Goal: Register for event/course

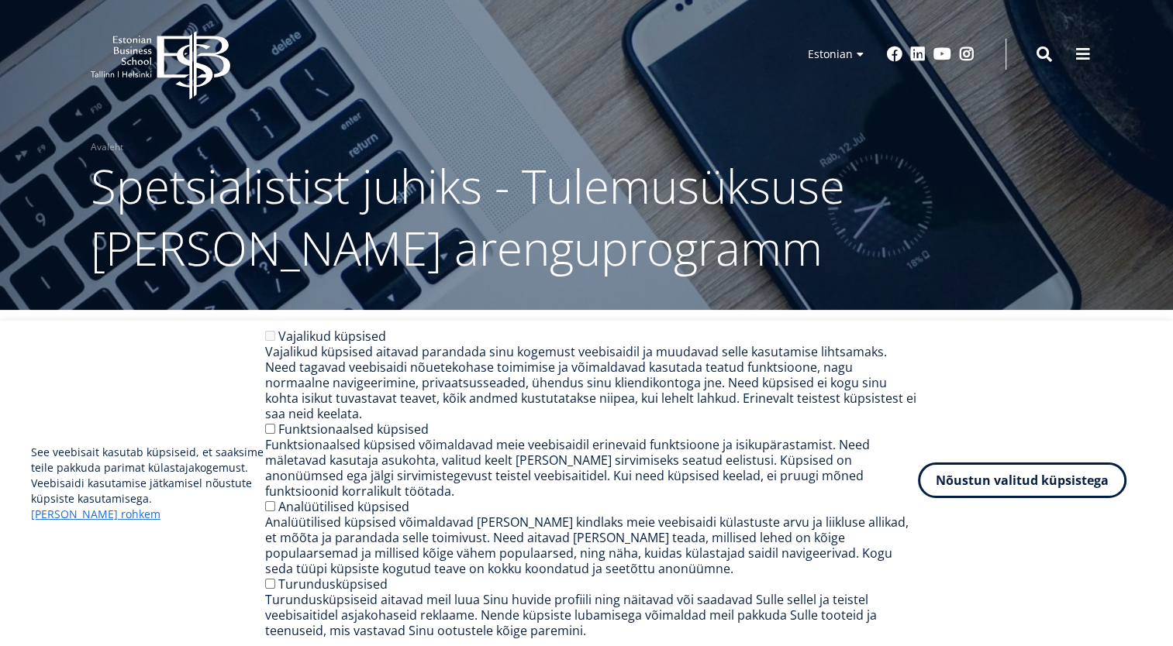
click at [1051, 486] on button "Nõustun valitud küpsistega" at bounding box center [1022, 481] width 209 height 36
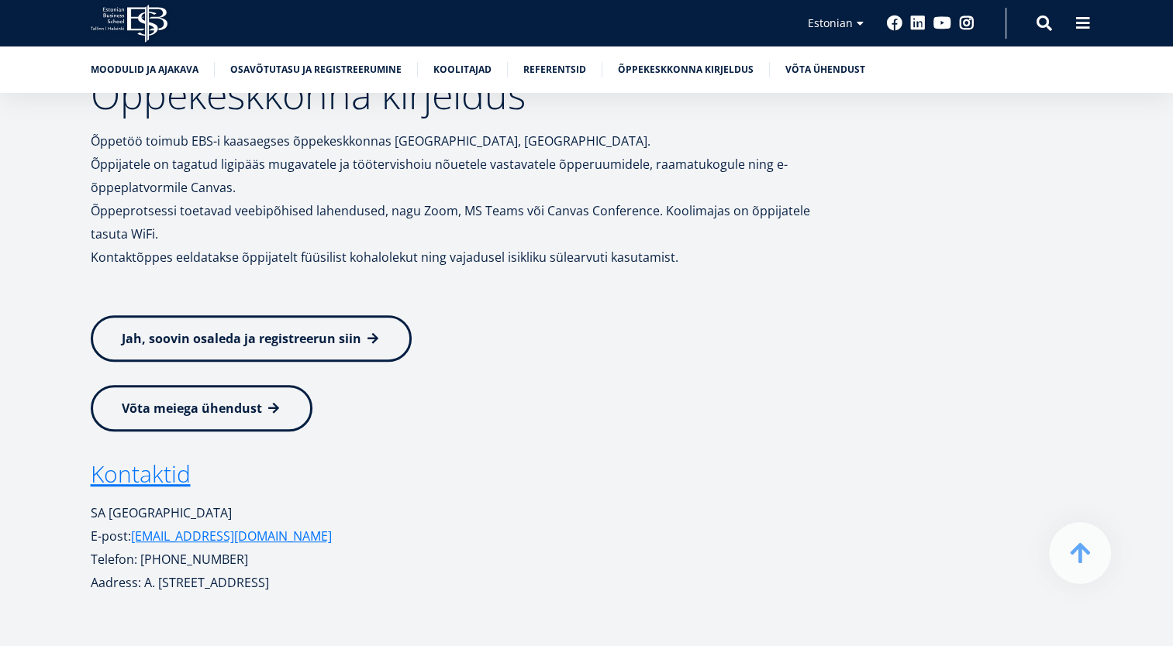
scroll to position [6666, 0]
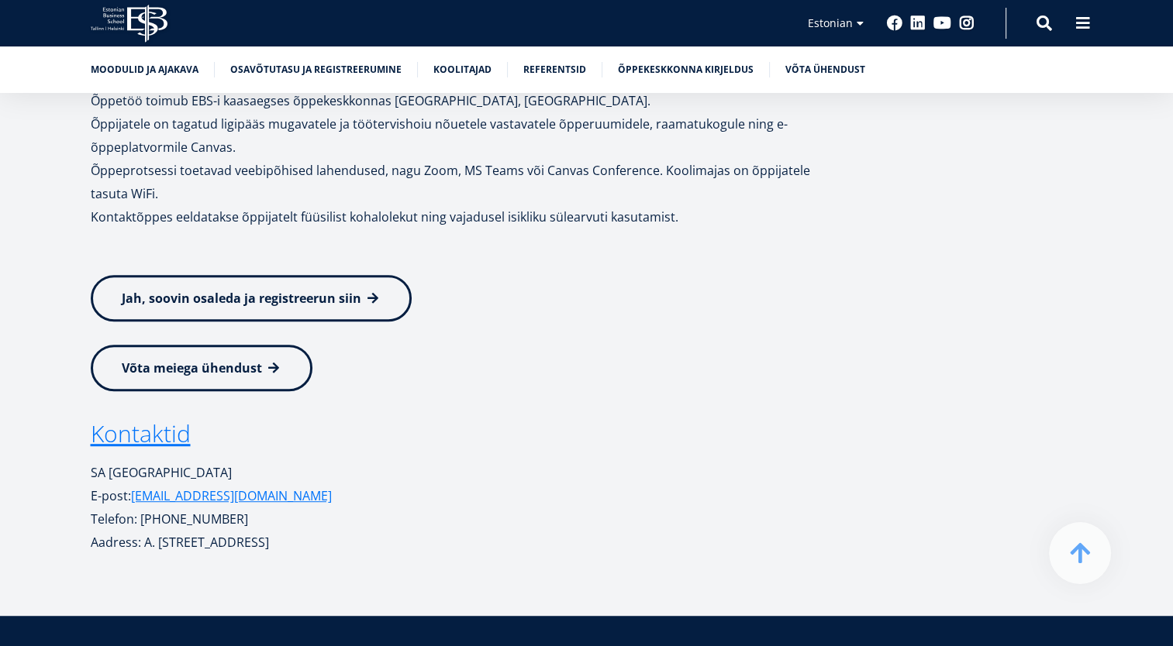
click at [157, 26] on icon at bounding box center [147, 24] width 40 height 38
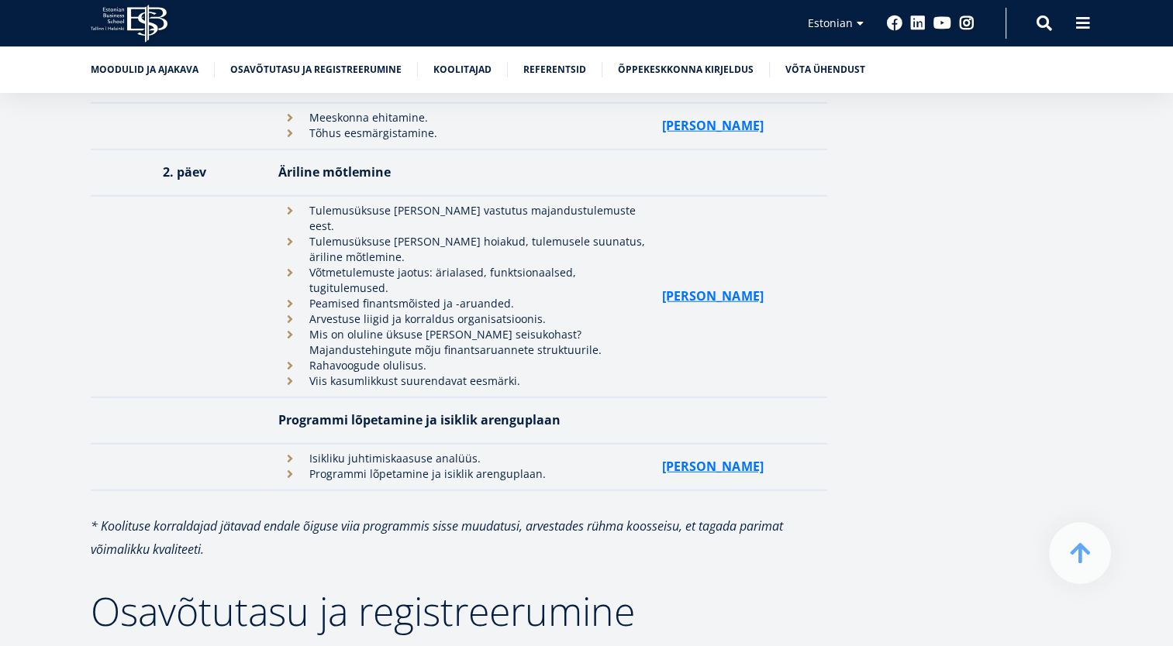
scroll to position [3798, 0]
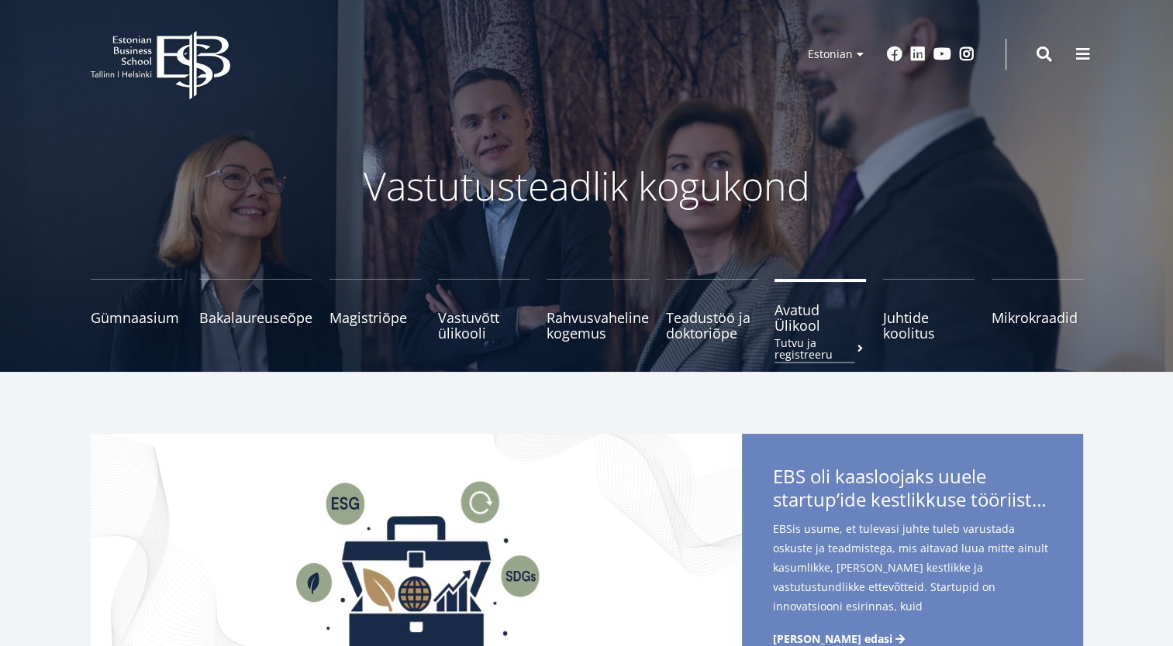
click at [788, 332] on span "Avatud Ülikool Tutvu ja registreeru" at bounding box center [819, 317] width 91 height 31
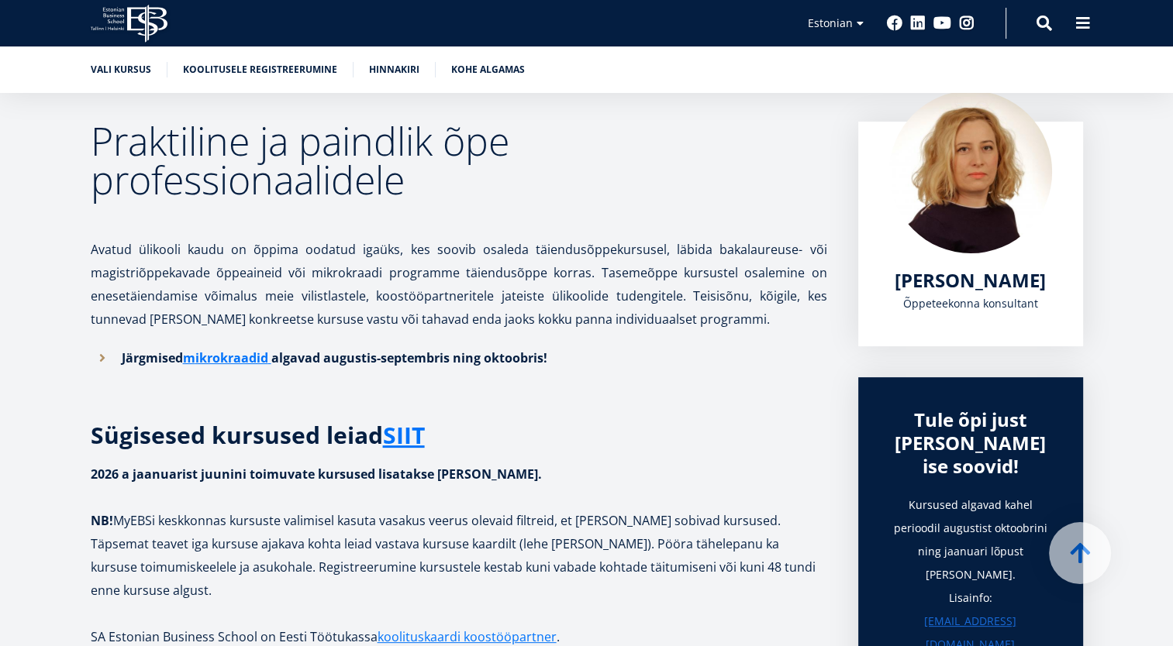
scroll to position [250, 0]
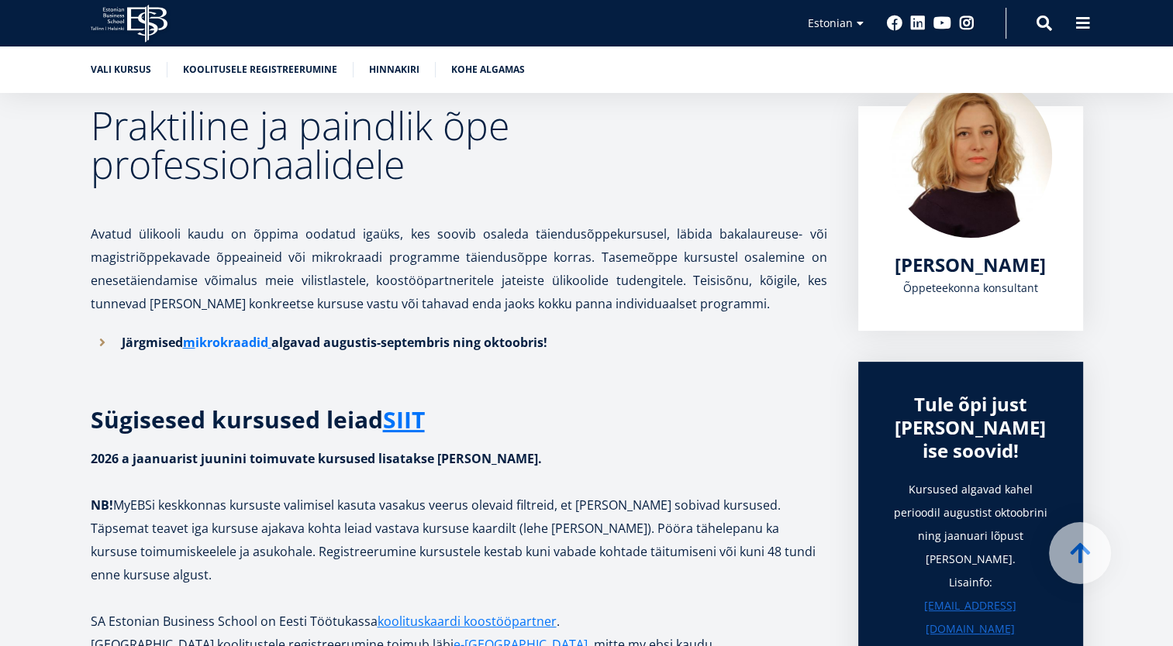
click at [240, 347] on link "ikrokraadid" at bounding box center [231, 342] width 73 height 23
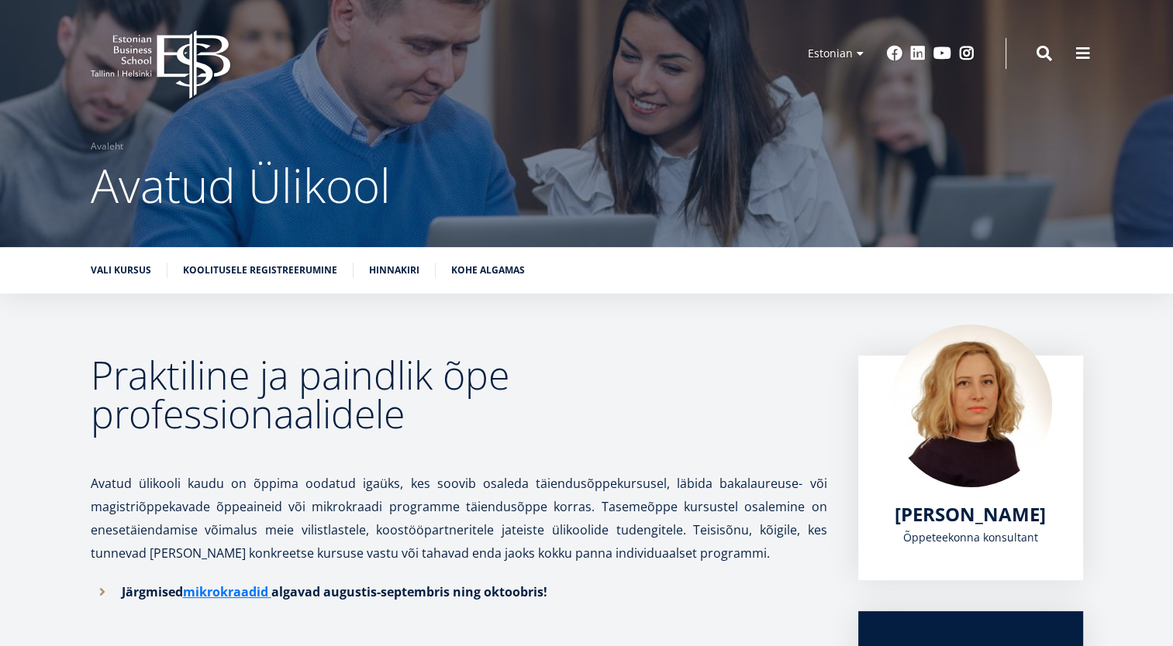
scroll to position [0, 0]
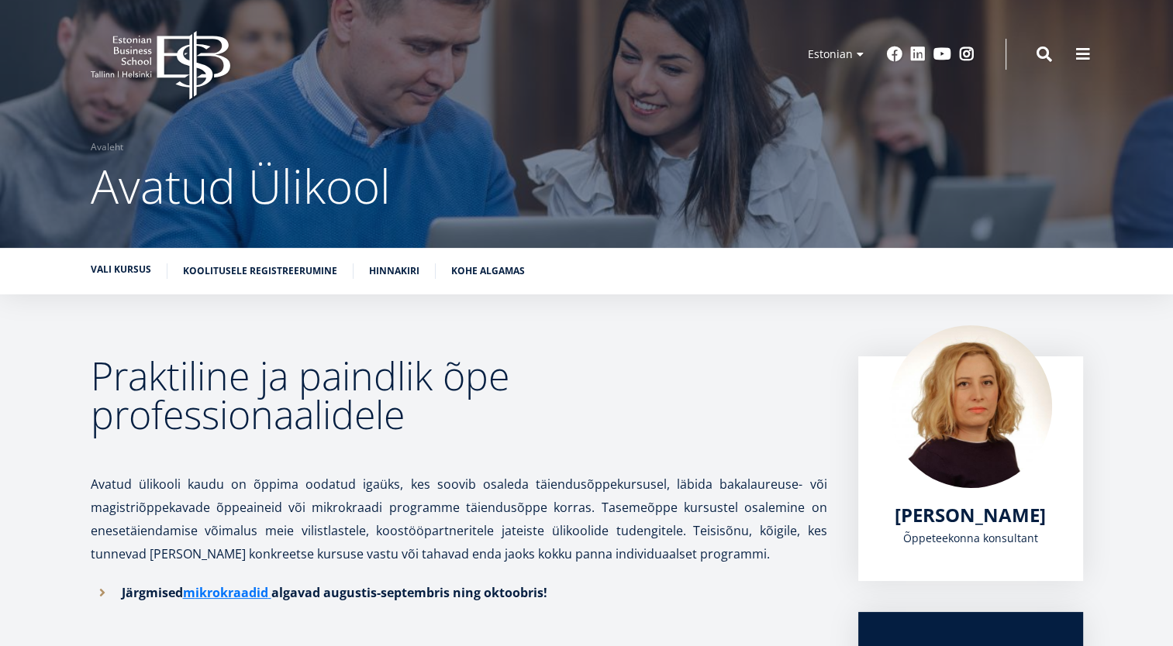
click at [123, 268] on link "Vali kursus" at bounding box center [121, 270] width 60 height 16
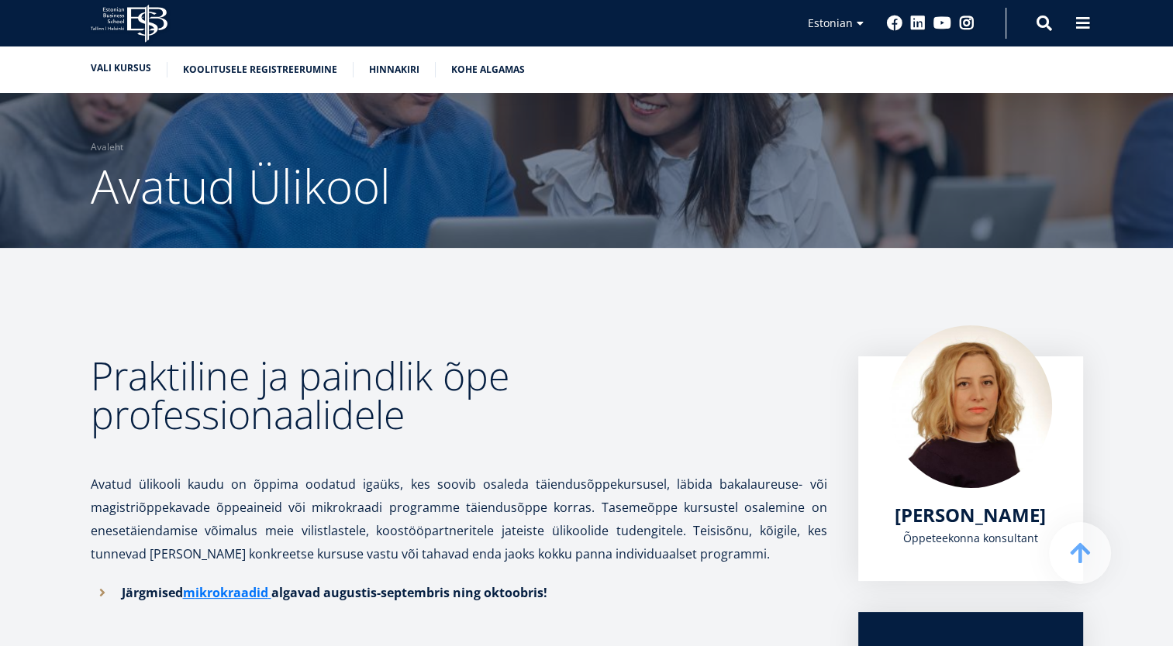
scroll to position [536, 0]
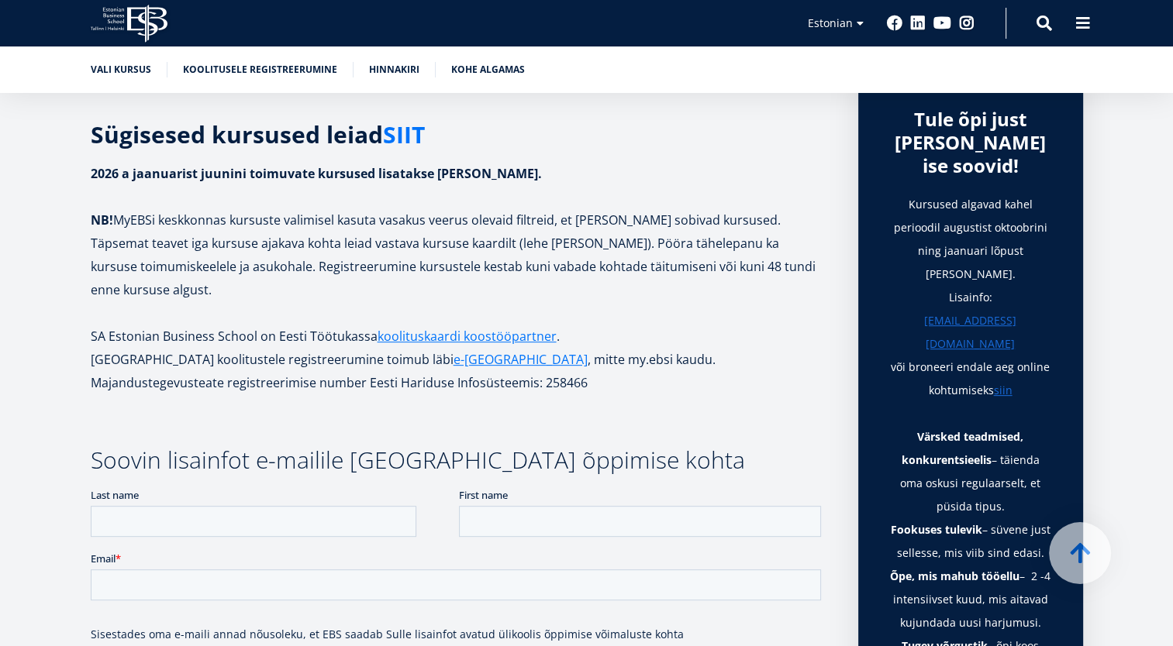
click at [413, 128] on link "SIIT" at bounding box center [404, 134] width 42 height 23
